Goal: Transaction & Acquisition: Purchase product/service

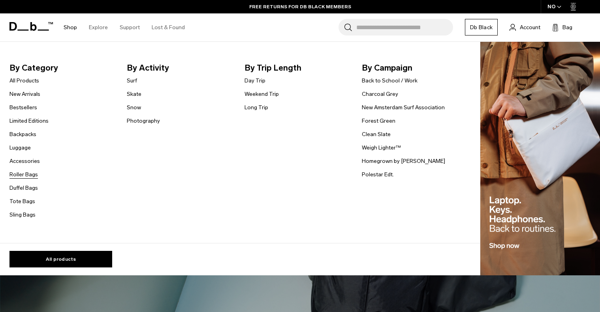
click at [26, 177] on link "Roller Bags" at bounding box center [23, 175] width 28 height 8
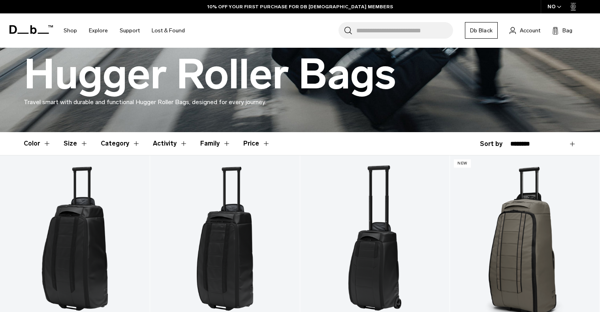
scroll to position [112, 0]
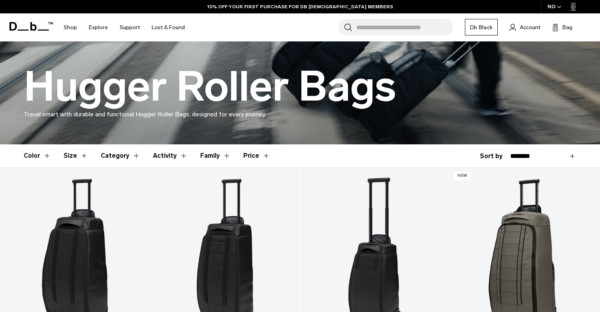
click at [70, 156] on button "Size" at bounding box center [76, 156] width 24 height 23
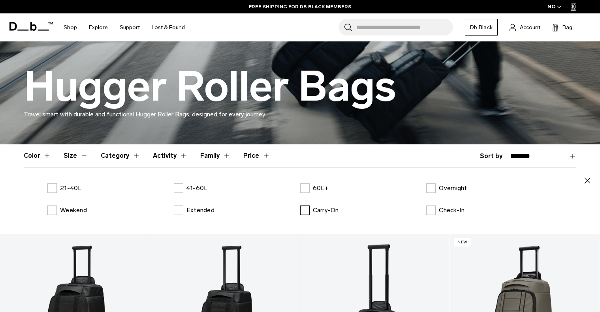
click at [306, 212] on label "Carry-On" at bounding box center [319, 210] width 39 height 9
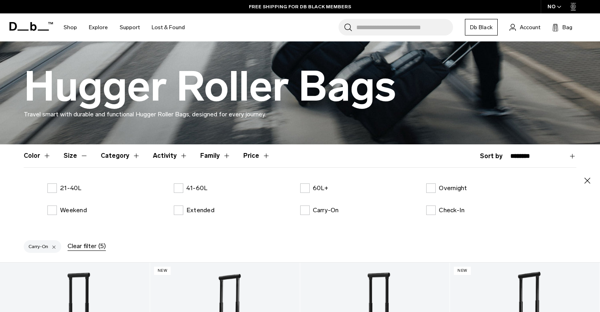
click at [128, 159] on button "Category" at bounding box center [120, 156] width 39 height 23
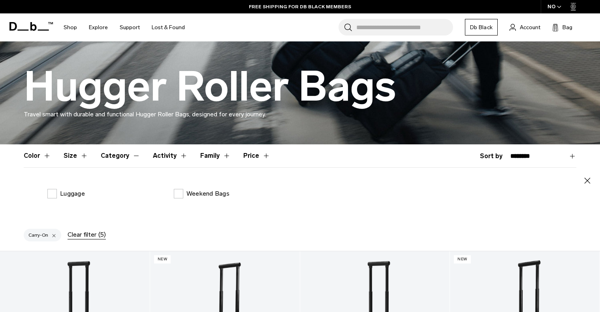
click at [165, 156] on button "Activity" at bounding box center [170, 156] width 35 height 23
click at [201, 152] on button "Family" at bounding box center [215, 156] width 30 height 23
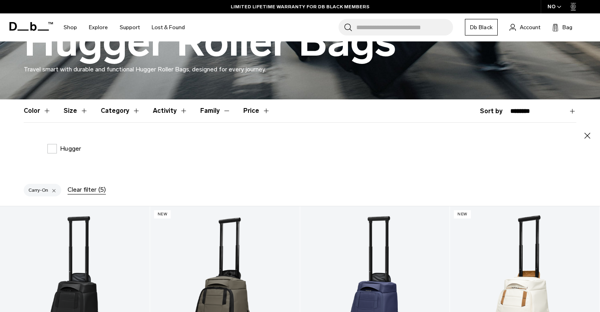
scroll to position [155, 0]
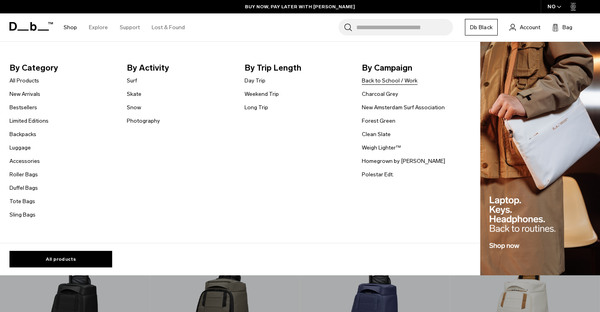
click at [371, 82] on link "Back to School / Work" at bounding box center [390, 81] width 56 height 8
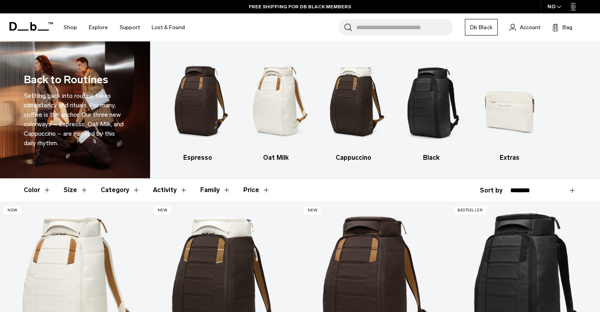
drag, startPoint x: 0, startPoint y: 0, endPoint x: 605, endPoint y: 6, distance: 604.7
click at [600, 6] on html "Skip to content BUY NOW, PAY LATER WITH KLARNA 10% OFF YOUR FIRST PURCHASE FOR …" at bounding box center [300, 156] width 600 height 312
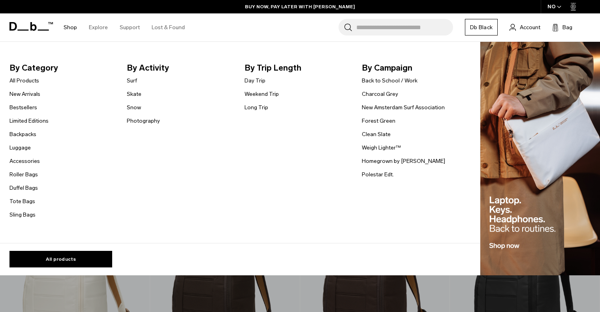
click at [31, 117] on li "Limited Editions" at bounding box center [28, 120] width 39 height 9
click at [24, 148] on link "Luggage" at bounding box center [19, 148] width 21 height 8
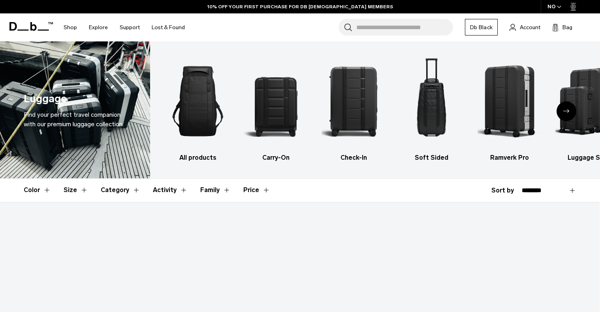
click at [78, 190] on button "Size" at bounding box center [76, 190] width 24 height 23
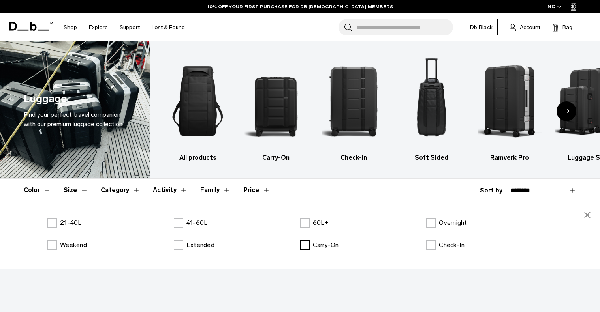
click at [303, 245] on label "Carry-On" at bounding box center [319, 245] width 39 height 9
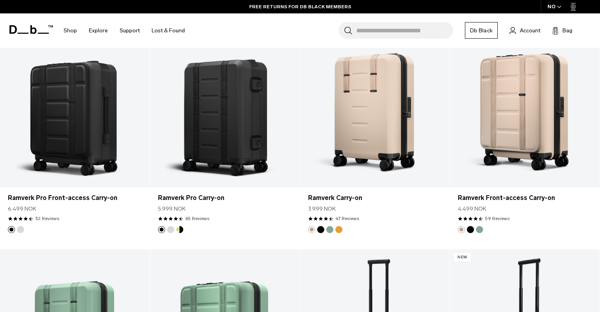
scroll to position [495, 0]
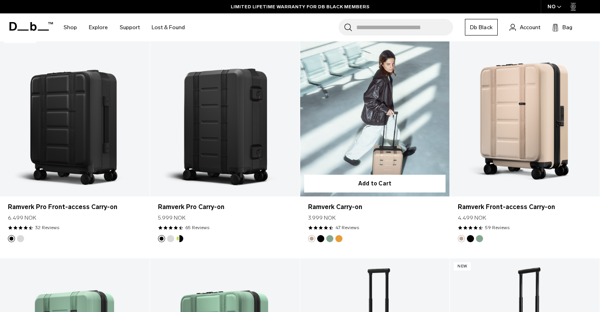
click at [391, 134] on link "Ramverk Carry-on" at bounding box center [375, 114] width 150 height 166
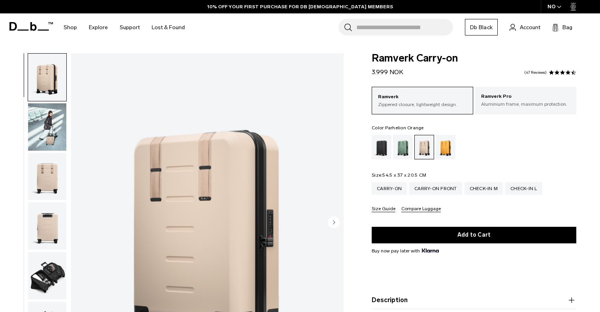
click at [447, 147] on div "Parhelion Orange" at bounding box center [446, 147] width 20 height 24
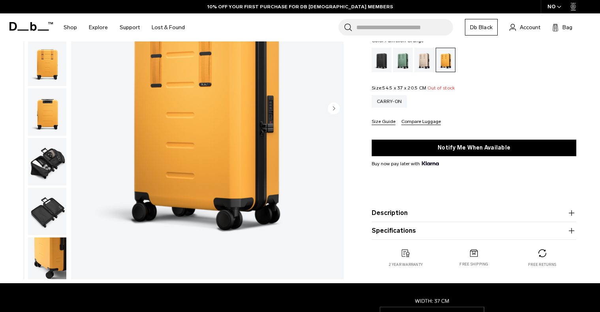
scroll to position [91, 0]
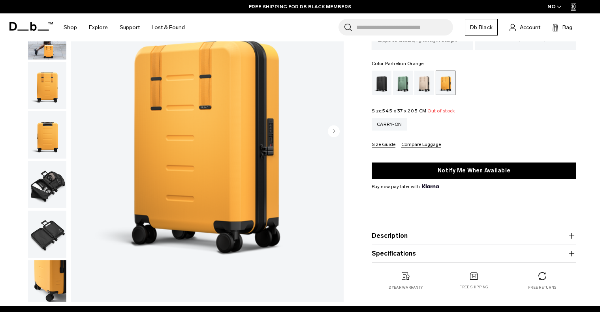
click at [70, 182] on div "01 / 11 Sold Out" at bounding box center [174, 134] width 348 height 344
click at [26, 177] on div at bounding box center [45, 132] width 43 height 340
click at [43, 183] on img "button" at bounding box center [47, 184] width 38 height 47
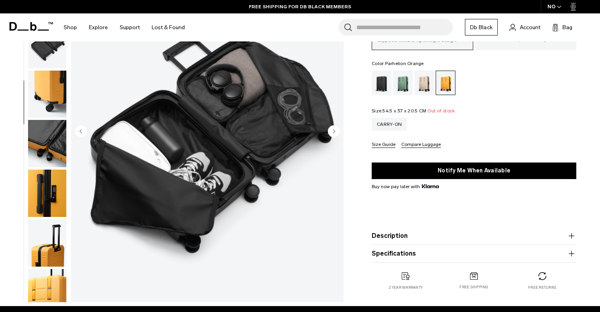
scroll to position [199, 0]
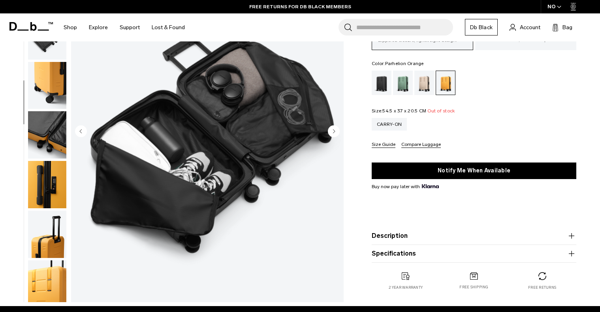
click at [46, 233] on img "button" at bounding box center [47, 234] width 38 height 47
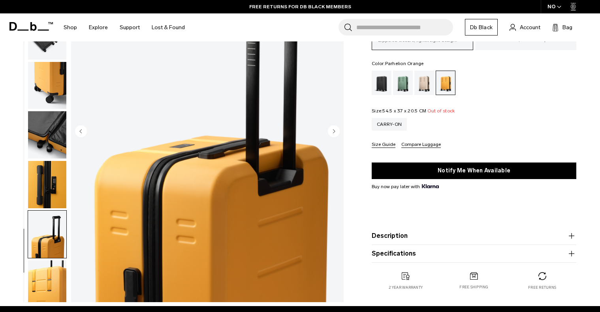
scroll to position [204, 0]
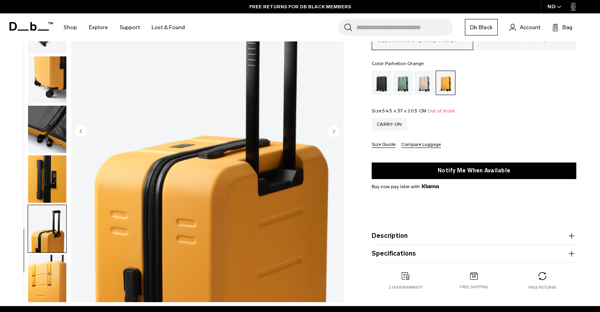
click at [47, 269] on img "button" at bounding box center [47, 278] width 38 height 47
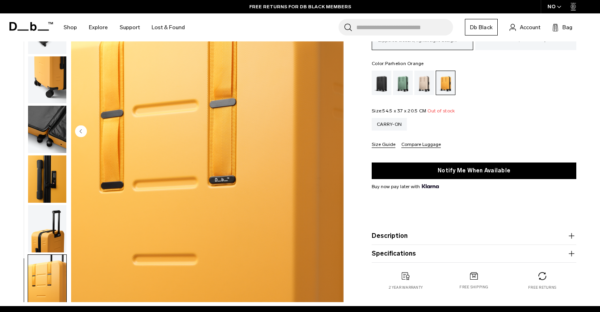
click at [49, 229] on img "button" at bounding box center [47, 228] width 38 height 47
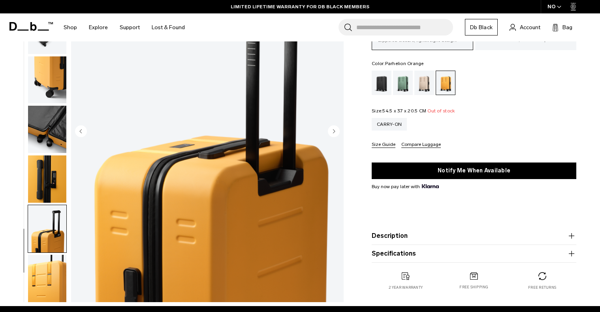
click at [54, 173] on img "button" at bounding box center [47, 179] width 38 height 47
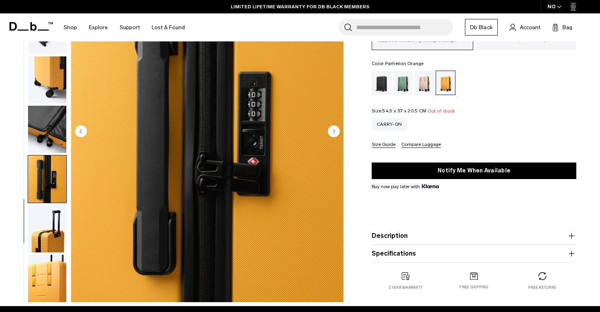
click at [53, 124] on img "button" at bounding box center [47, 129] width 38 height 47
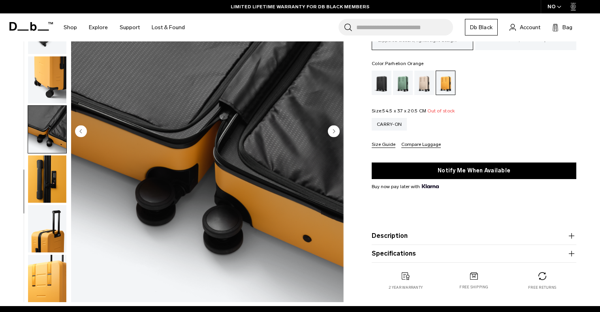
click at [54, 79] on img "button" at bounding box center [47, 79] width 38 height 47
